Goal: Find specific page/section: Find specific page/section

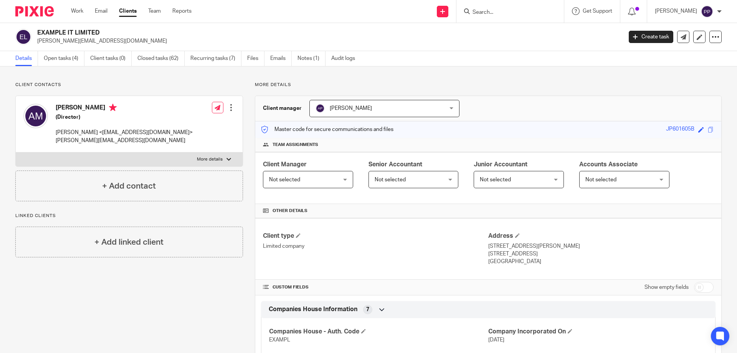
click at [502, 10] on input "Search" at bounding box center [506, 12] width 69 height 7
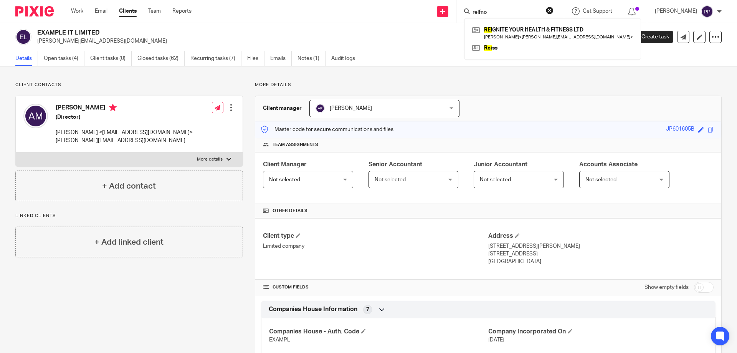
type input "reifnoi"
click at [505, 10] on input "reifnoi" at bounding box center [506, 12] width 69 height 7
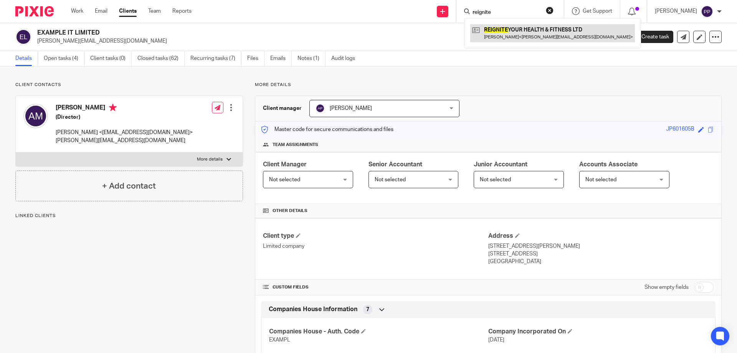
type input "reignite"
click at [505, 35] on link at bounding box center [552, 33] width 165 height 18
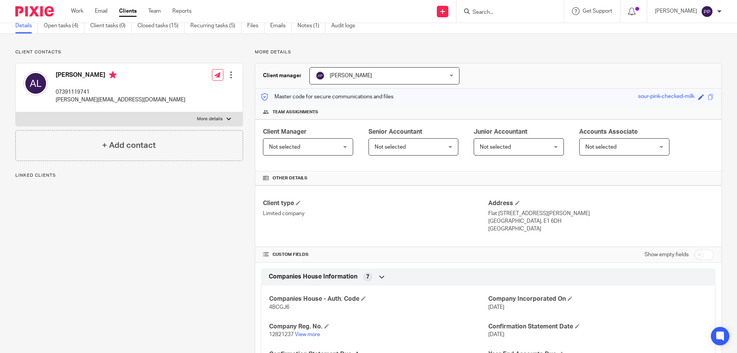
scroll to position [77, 0]
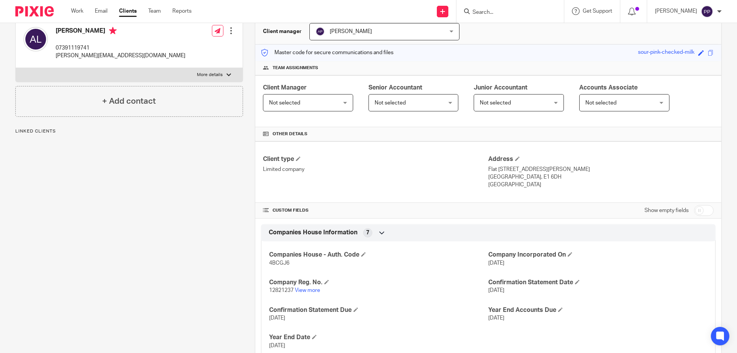
click at [313, 295] on div "Companies House - Auth. Code 4BCGJ6 Company Incorporated On 18 Aug 2020 Company…" at bounding box center [488, 297] width 455 height 124
click at [311, 290] on link "View more" at bounding box center [307, 290] width 25 height 5
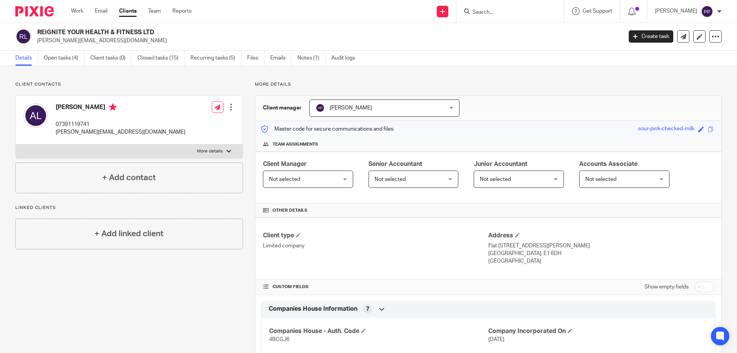
scroll to position [0, 0]
click at [489, 10] on input "Search" at bounding box center [506, 12] width 69 height 7
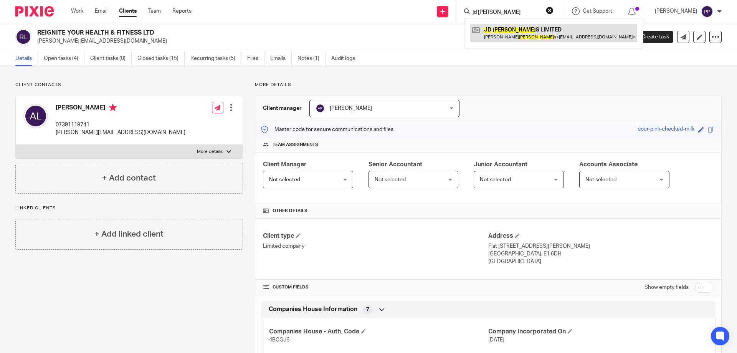
type input "jd jame"
click at [573, 35] on link at bounding box center [553, 33] width 167 height 18
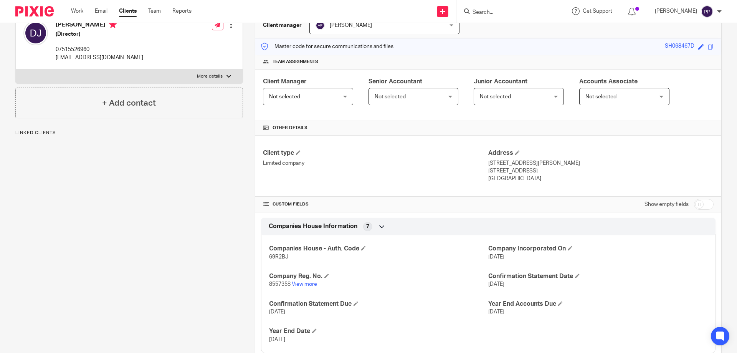
scroll to position [115, 0]
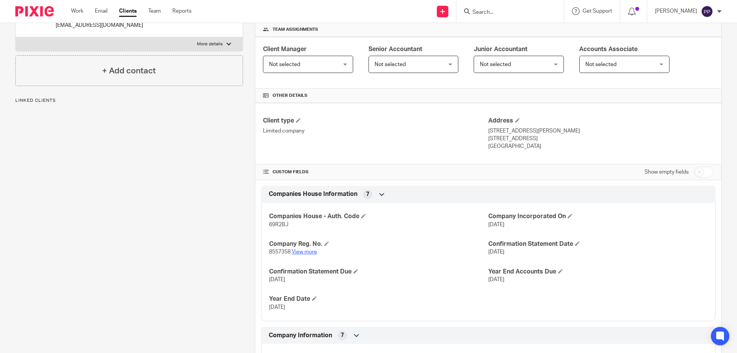
click at [301, 252] on link "View more" at bounding box center [304, 251] width 25 height 5
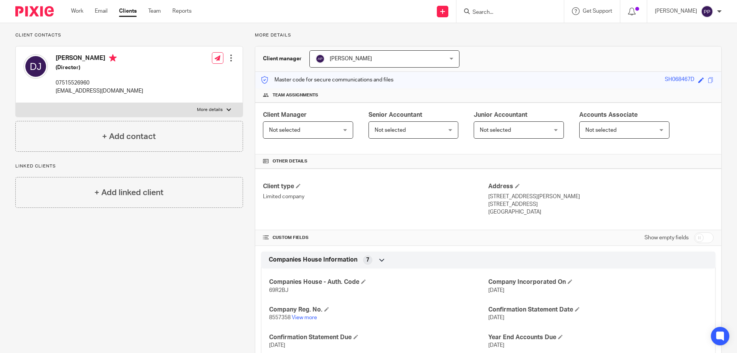
scroll to position [0, 0]
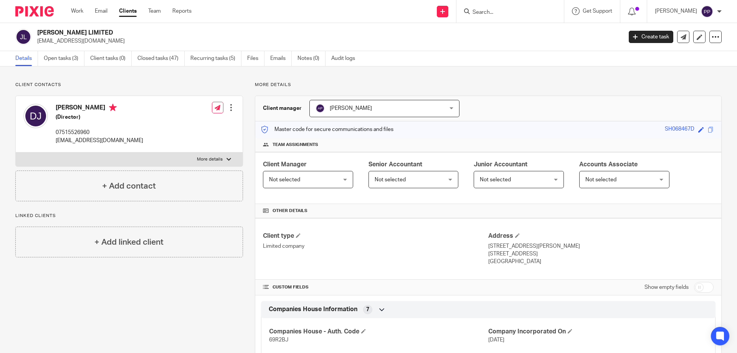
click at [495, 15] on input "Search" at bounding box center [506, 12] width 69 height 7
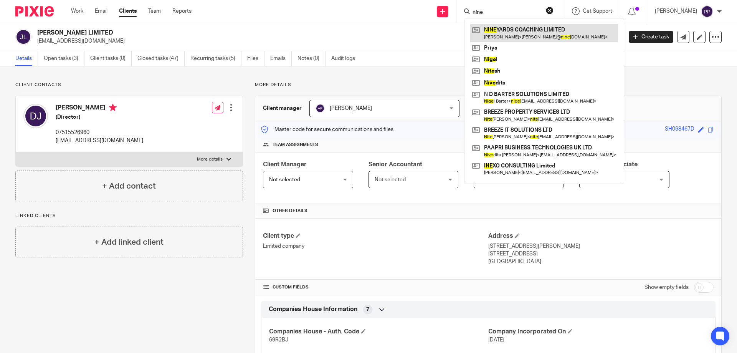
type input "nine"
click at [492, 31] on link at bounding box center [544, 33] width 148 height 18
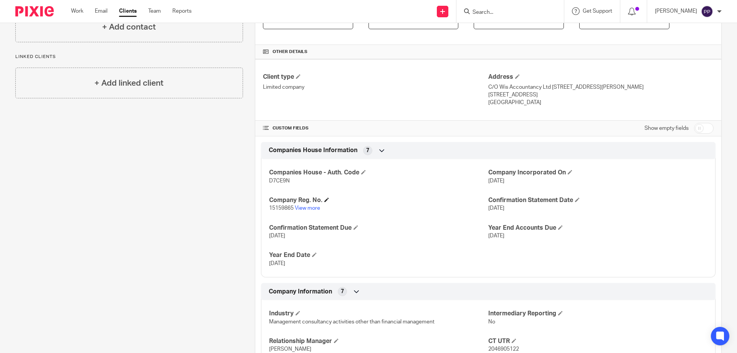
scroll to position [192, 0]
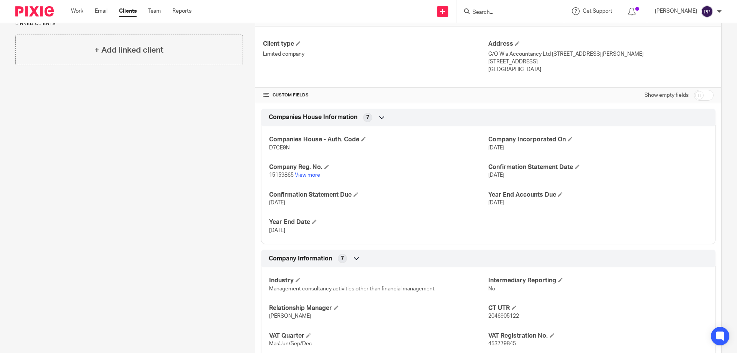
click at [314, 172] on p "15159865 View more" at bounding box center [378, 175] width 219 height 8
click at [312, 177] on link "View more" at bounding box center [307, 174] width 25 height 5
click at [486, 17] on div at bounding box center [511, 11] width 108 height 23
click at [486, 13] on input "Search" at bounding box center [506, 12] width 69 height 7
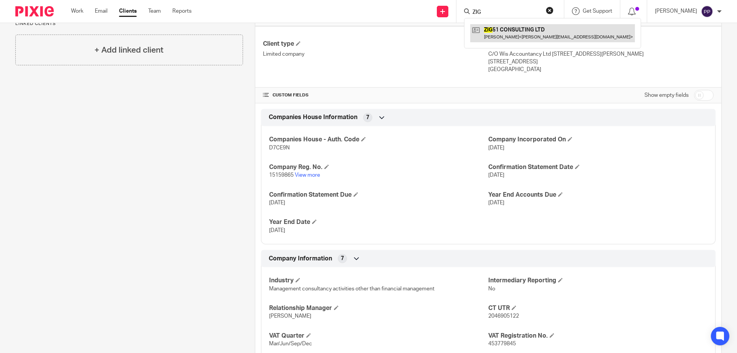
type input "ZIG"
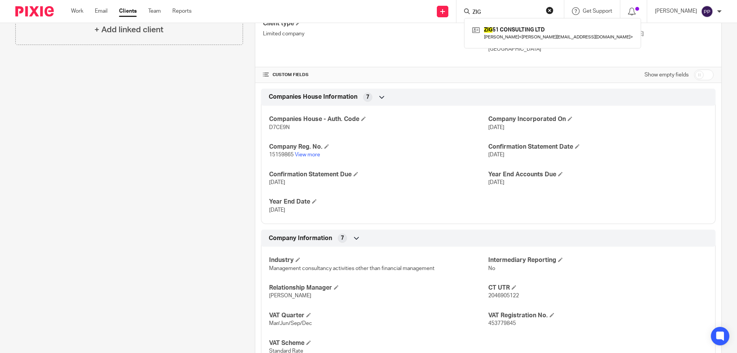
scroll to position [230, 0]
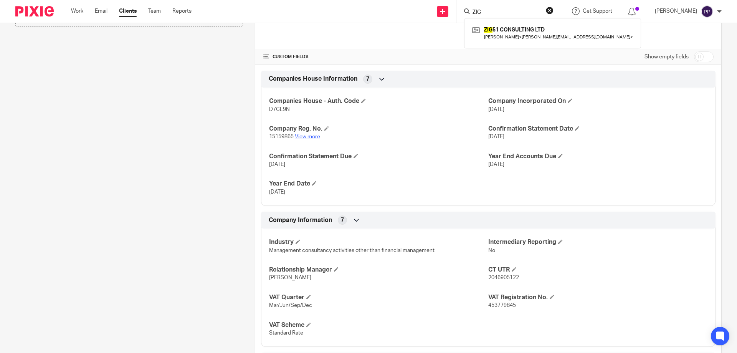
click at [305, 136] on link "View more" at bounding box center [307, 136] width 25 height 5
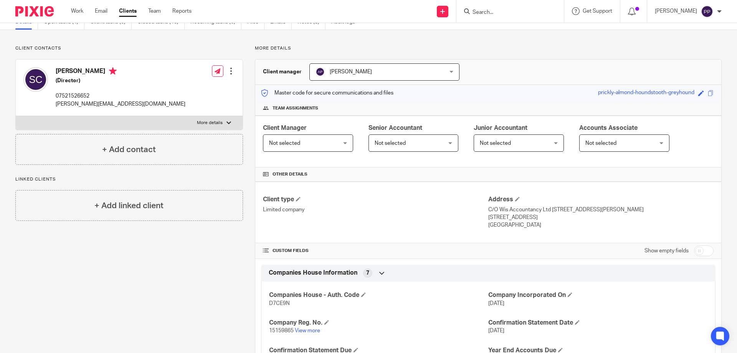
scroll to position [0, 0]
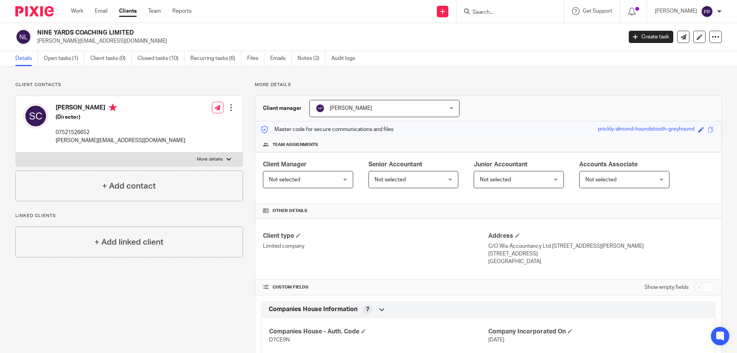
click at [487, 16] on form at bounding box center [513, 12] width 82 height 10
click at [486, 13] on input "Search" at bounding box center [506, 12] width 69 height 7
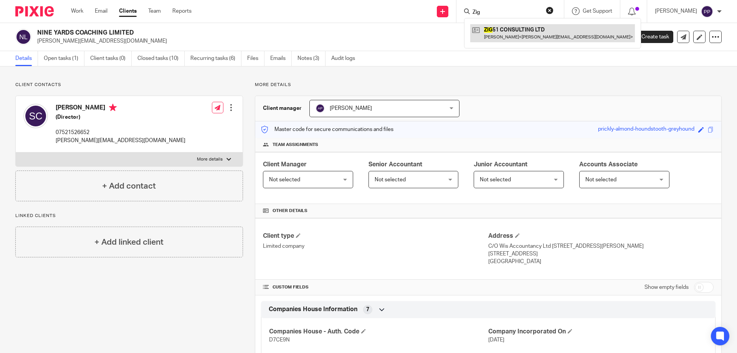
type input "Zig"
click at [517, 35] on link at bounding box center [552, 33] width 165 height 18
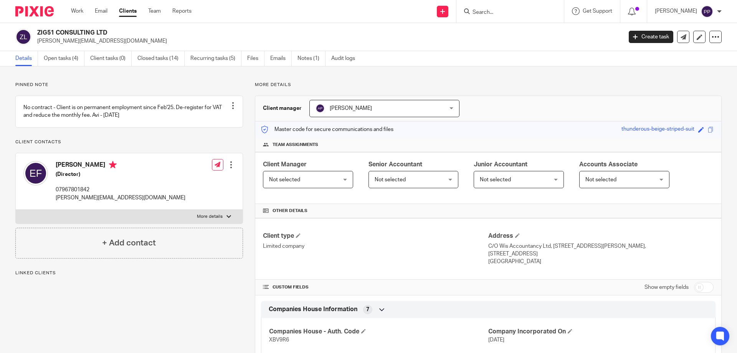
scroll to position [192, 0]
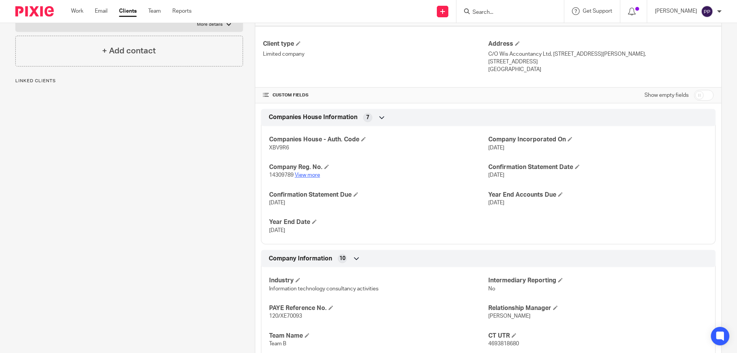
click at [310, 177] on link "View more" at bounding box center [307, 174] width 25 height 5
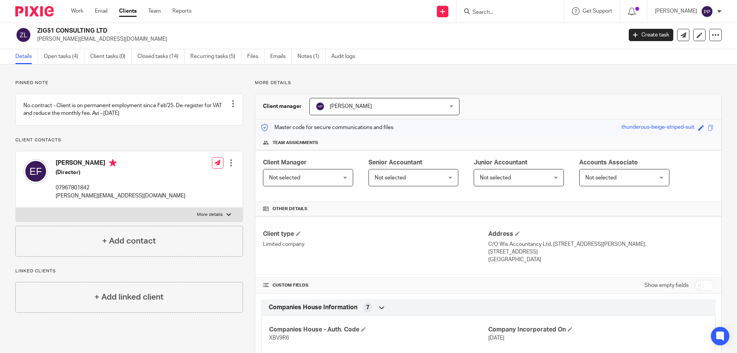
scroll to position [0, 0]
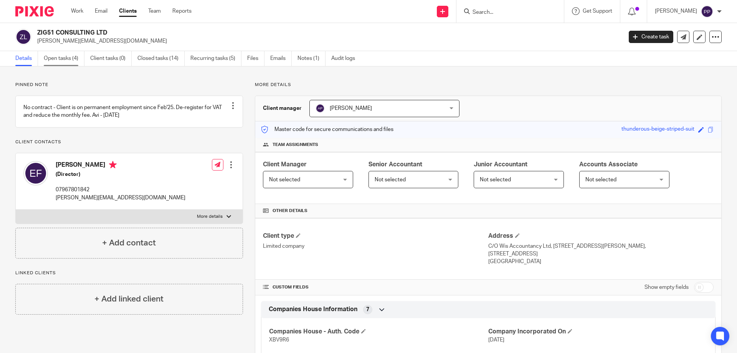
click at [53, 60] on link "Open tasks (4)" at bounding box center [64, 58] width 41 height 15
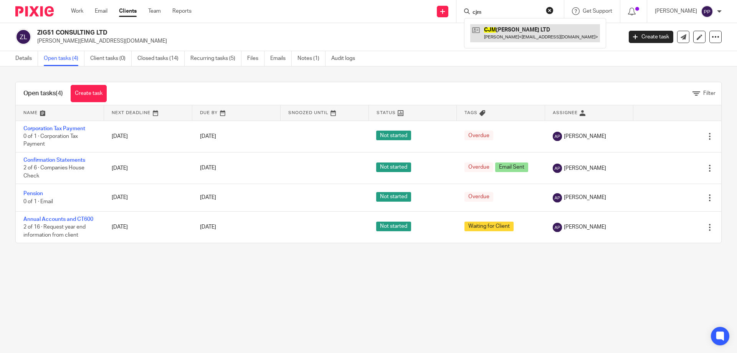
type input "cjm"
click at [510, 40] on link at bounding box center [535, 33] width 130 height 18
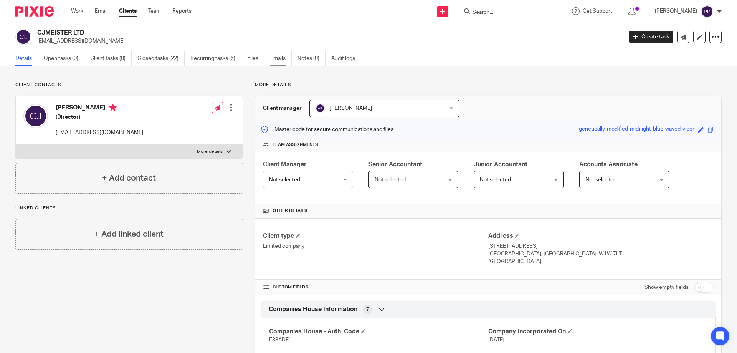
click at [276, 59] on link "Emails" at bounding box center [281, 58] width 22 height 15
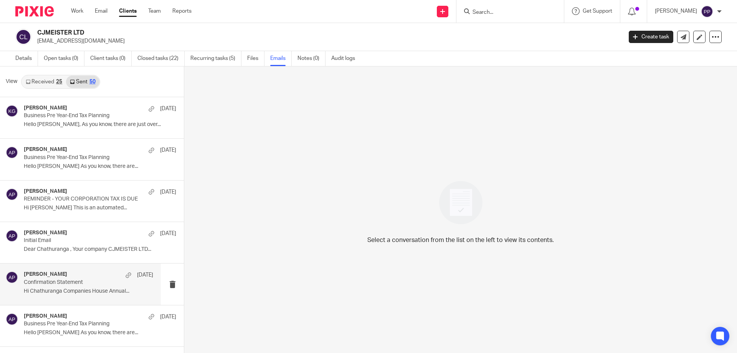
click at [76, 284] on p "Confirmation Statement" at bounding box center [76, 282] width 104 height 7
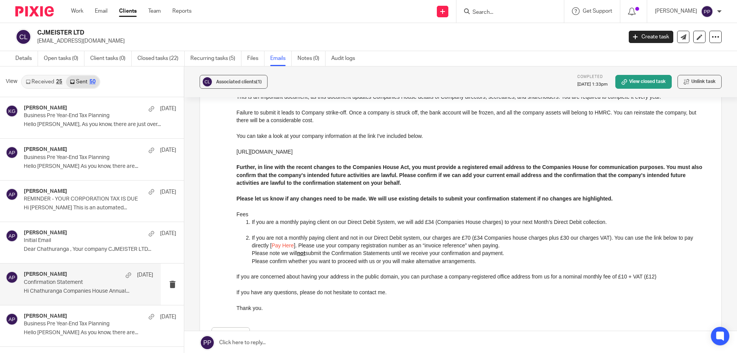
scroll to position [2, 0]
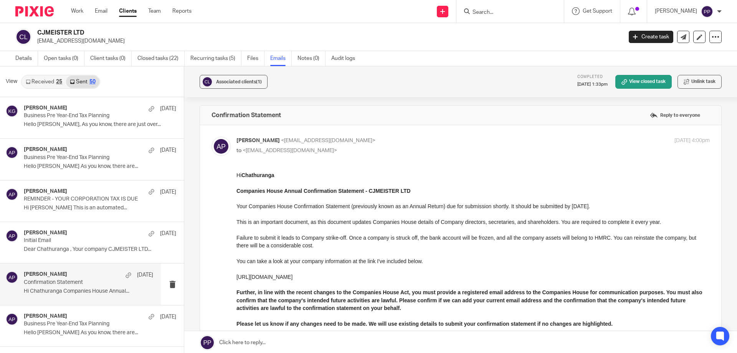
click at [490, 17] on div at bounding box center [511, 11] width 108 height 23
click at [489, 12] on input "Search" at bounding box center [506, 12] width 69 height 7
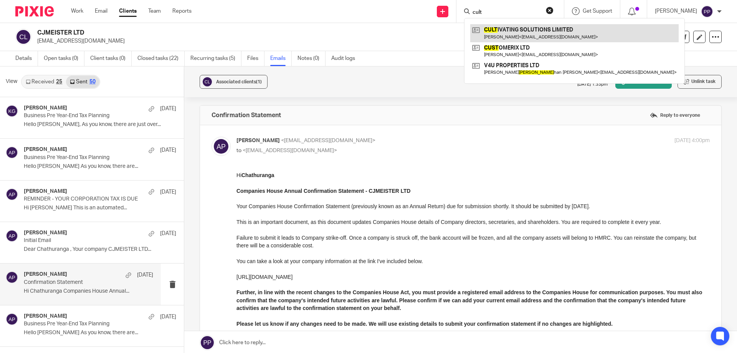
type input "cult"
click at [533, 38] on link at bounding box center [574, 33] width 209 height 18
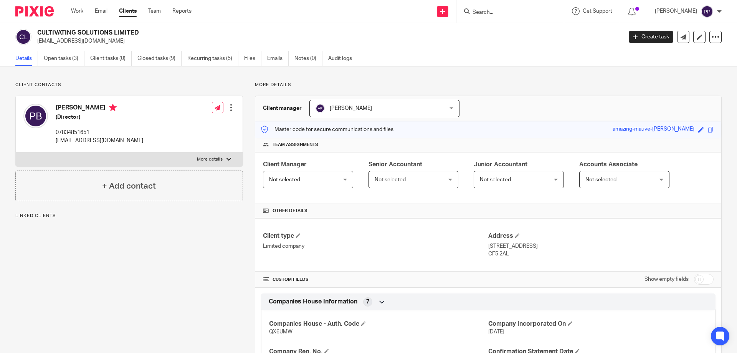
click at [280, 57] on link "Emails" at bounding box center [278, 58] width 22 height 15
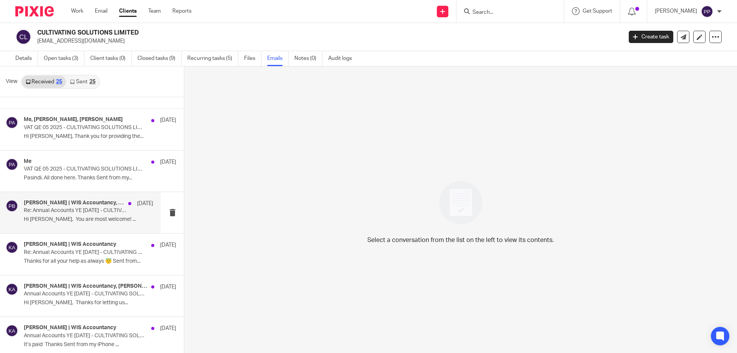
scroll to position [38, 0]
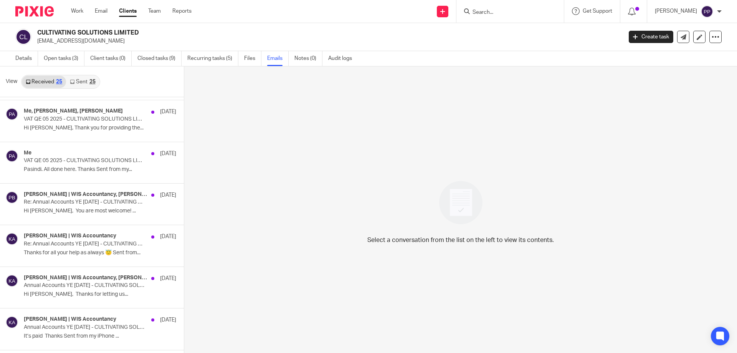
click at [85, 78] on link "Sent 25" at bounding box center [82, 82] width 33 height 12
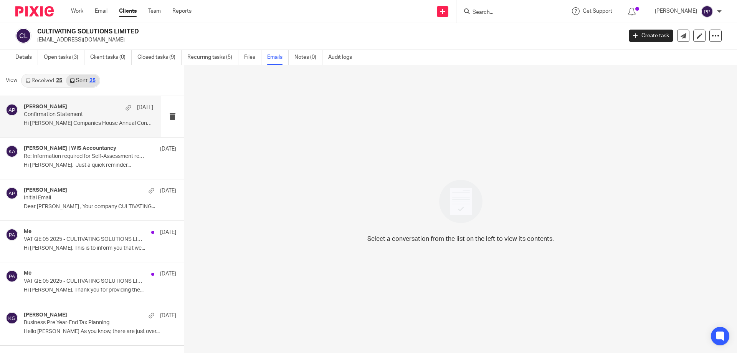
click at [79, 123] on p "Hi [PERSON_NAME] Companies House Annual Confirmation..." at bounding box center [88, 123] width 129 height 7
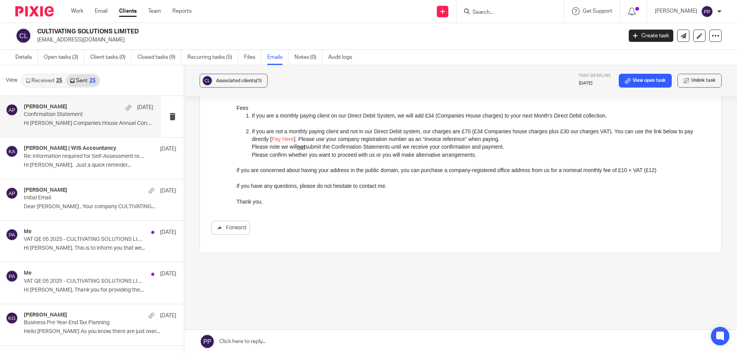
scroll to position [0, 0]
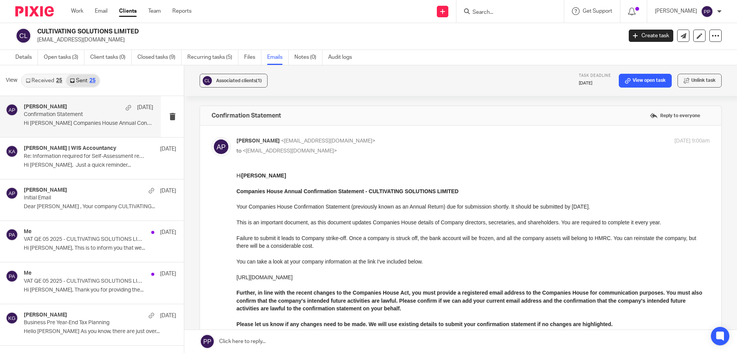
click at [497, 13] on input "Search" at bounding box center [506, 12] width 69 height 7
type input "ms66"
click at [502, 28] on link at bounding box center [542, 33] width 144 height 18
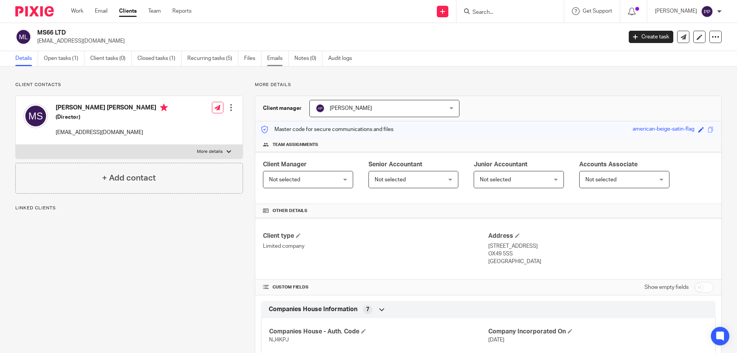
click at [284, 56] on link "Emails" at bounding box center [278, 58] width 22 height 15
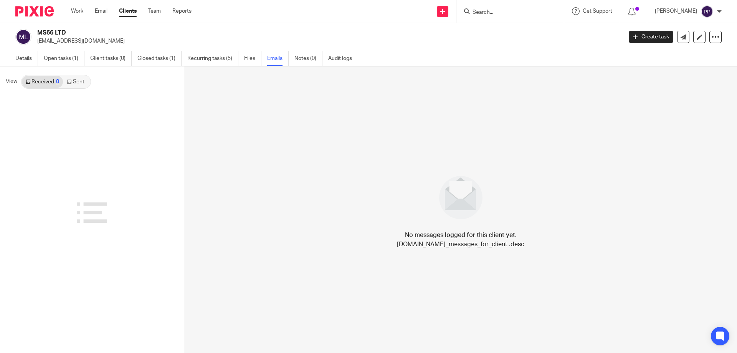
click at [80, 88] on link "Sent" at bounding box center [76, 82] width 27 height 12
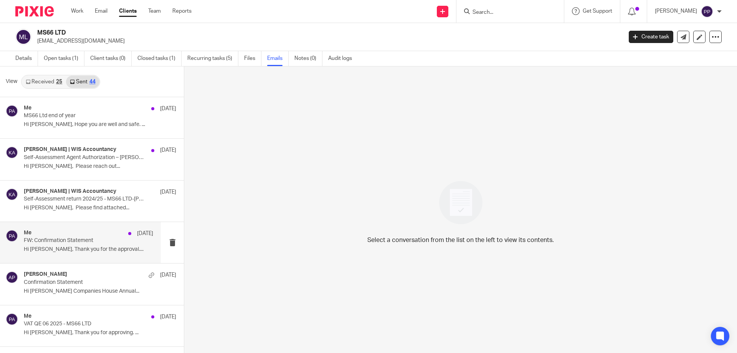
click at [89, 251] on p "Hi Mike, Thank you for the approval...." at bounding box center [88, 249] width 129 height 7
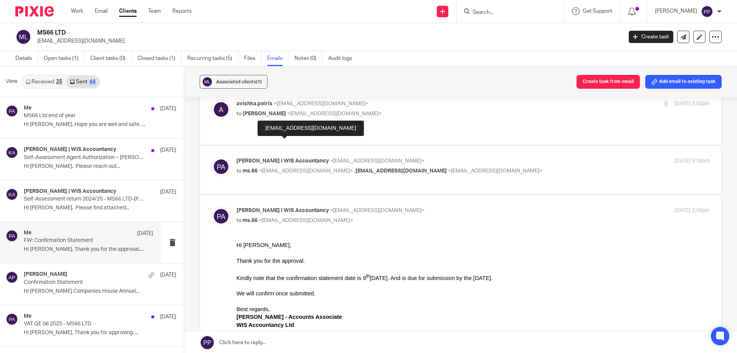
scroll to position [77, 0]
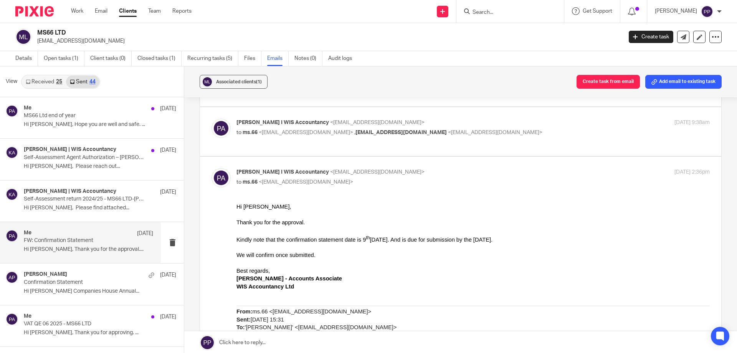
click at [488, 15] on input "Search" at bounding box center [506, 12] width 69 height 7
type input "salient"
click at [508, 32] on link at bounding box center [546, 33] width 152 height 18
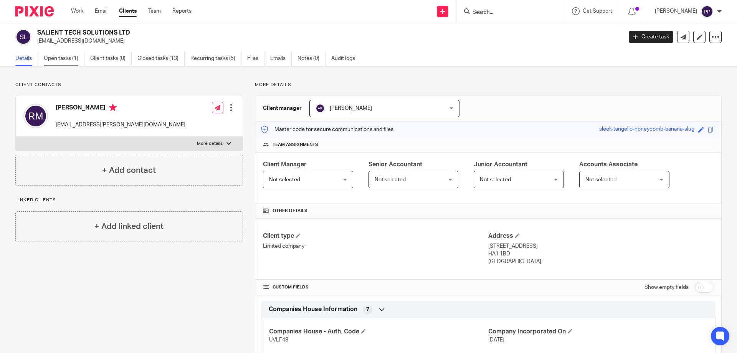
click at [70, 58] on link "Open tasks (1)" at bounding box center [64, 58] width 41 height 15
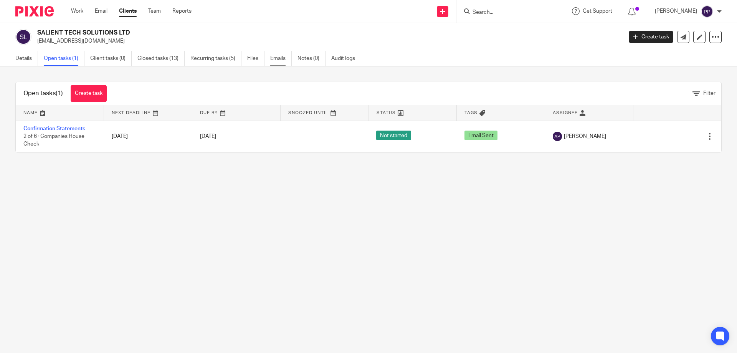
click at [277, 62] on link "Emails" at bounding box center [281, 58] width 22 height 15
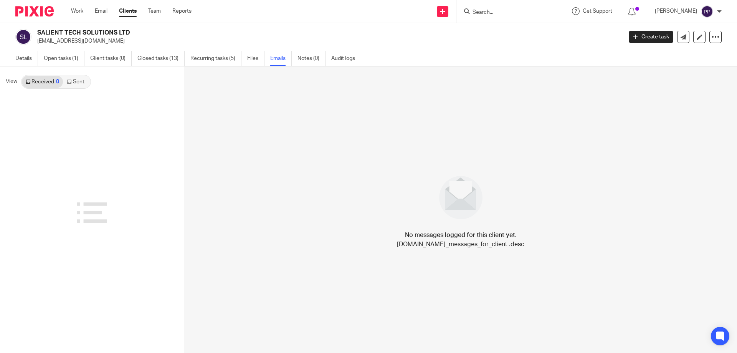
click at [82, 86] on link "Sent" at bounding box center [76, 82] width 27 height 12
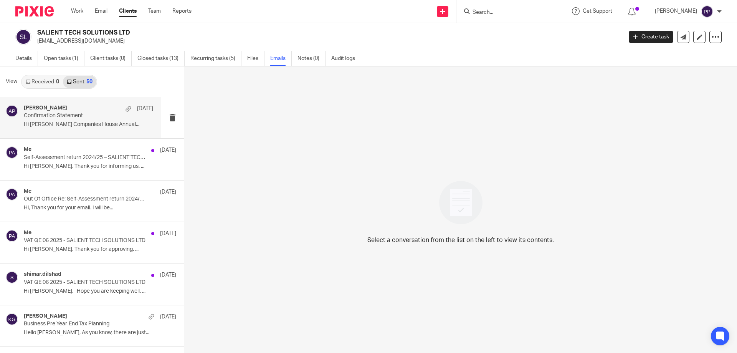
click at [88, 118] on p "Confirmation Statement" at bounding box center [76, 116] width 104 height 7
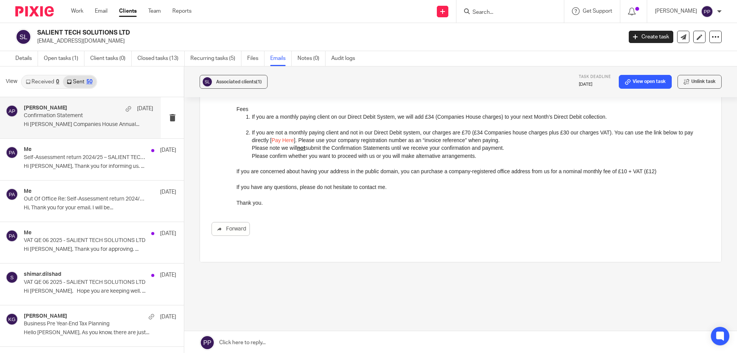
scroll to position [1, 0]
